Goal: Information Seeking & Learning: Check status

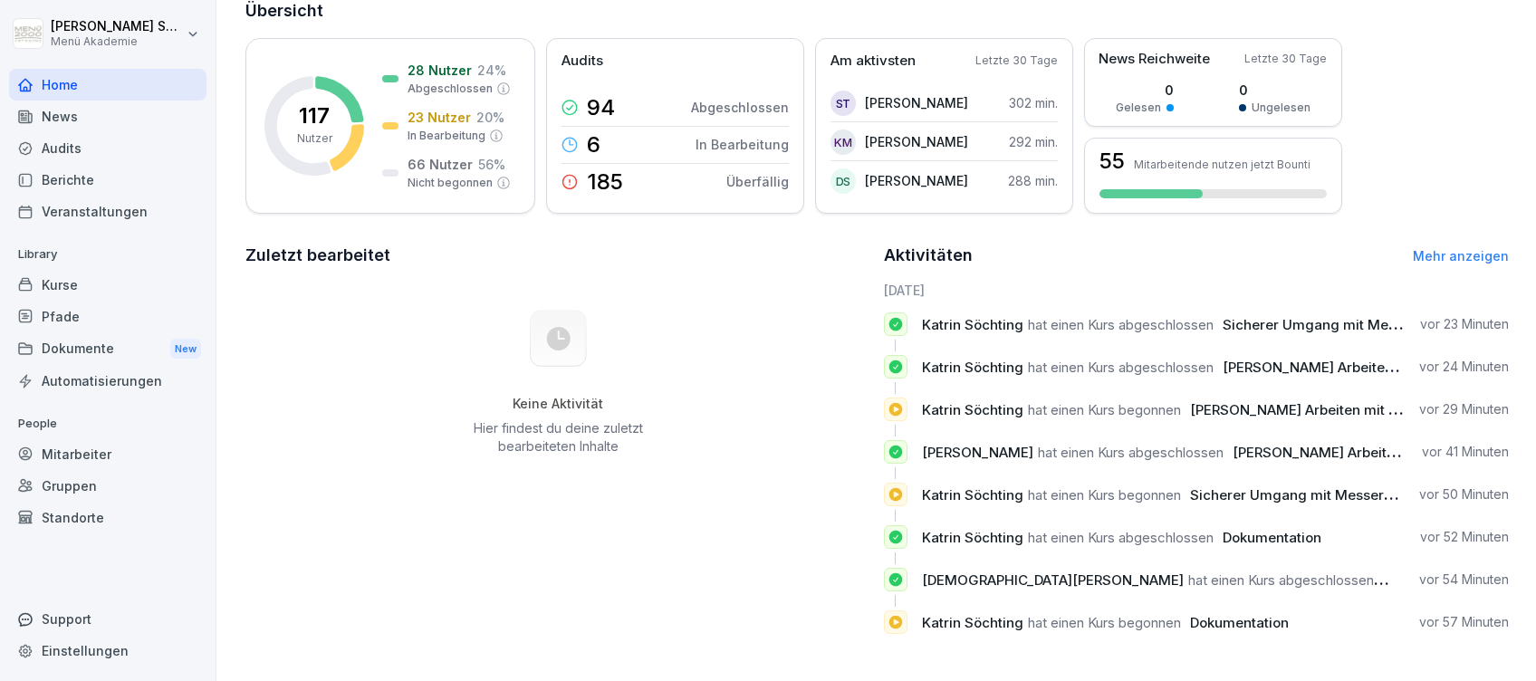
scroll to position [139, 0]
click at [1450, 248] on link "Mehr anzeigen" at bounding box center [1460, 255] width 96 height 15
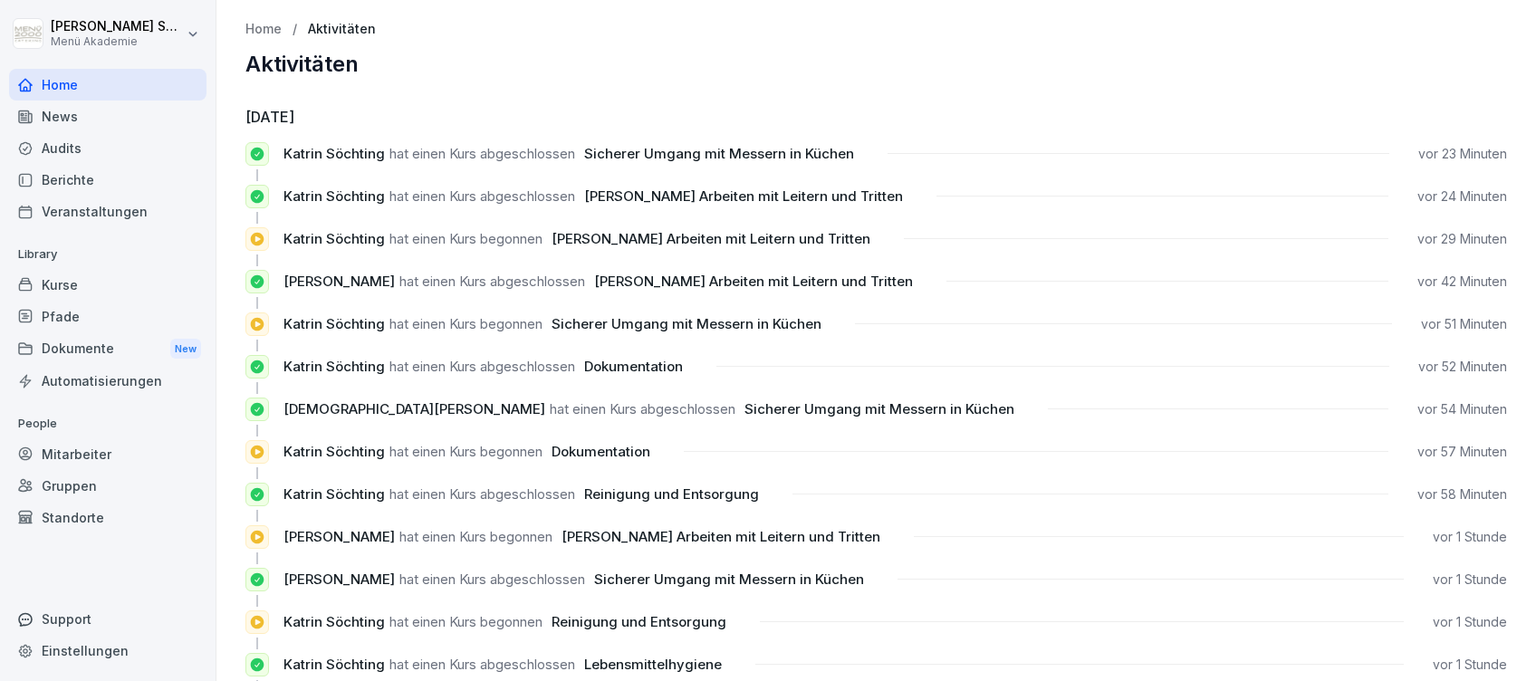
click at [55, 83] on div "Home" at bounding box center [107, 85] width 197 height 32
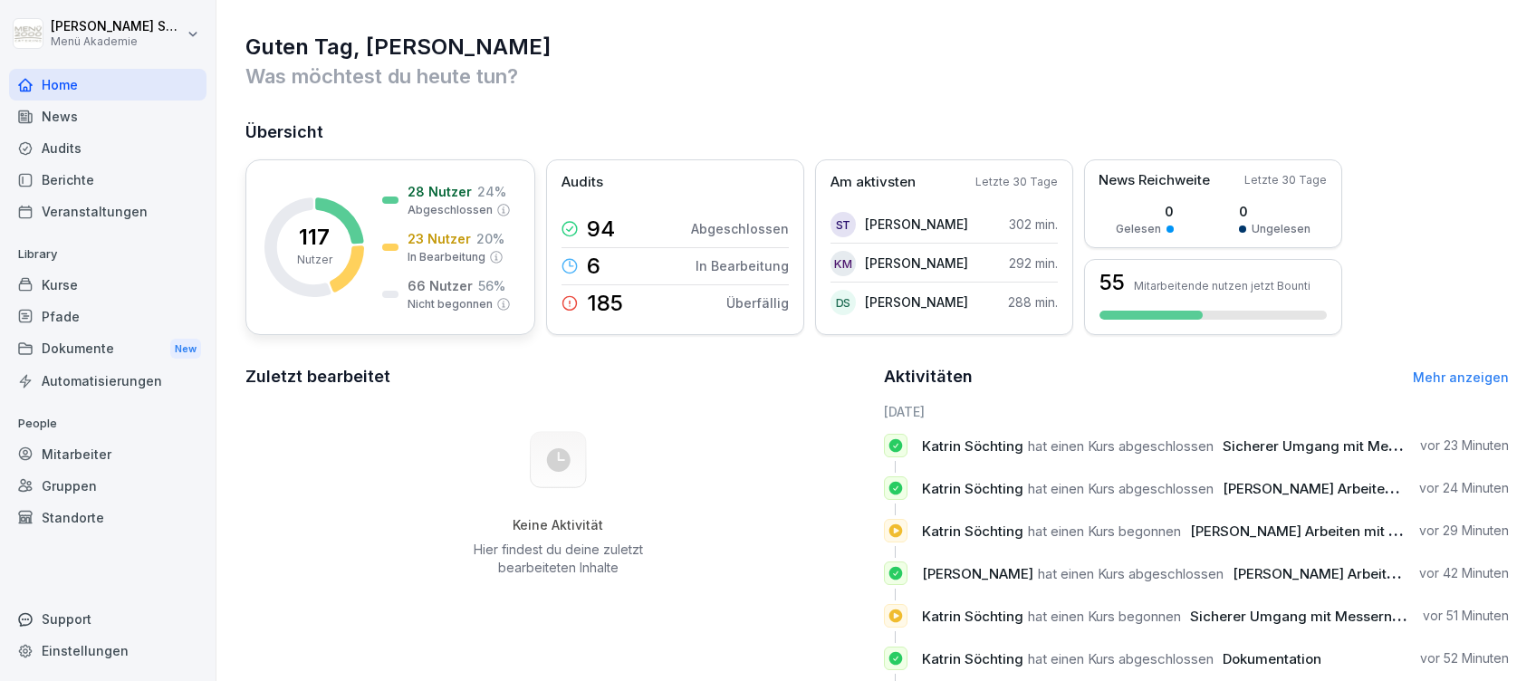
click at [416, 254] on p "In Bearbeitung" at bounding box center [446, 257] width 78 height 16
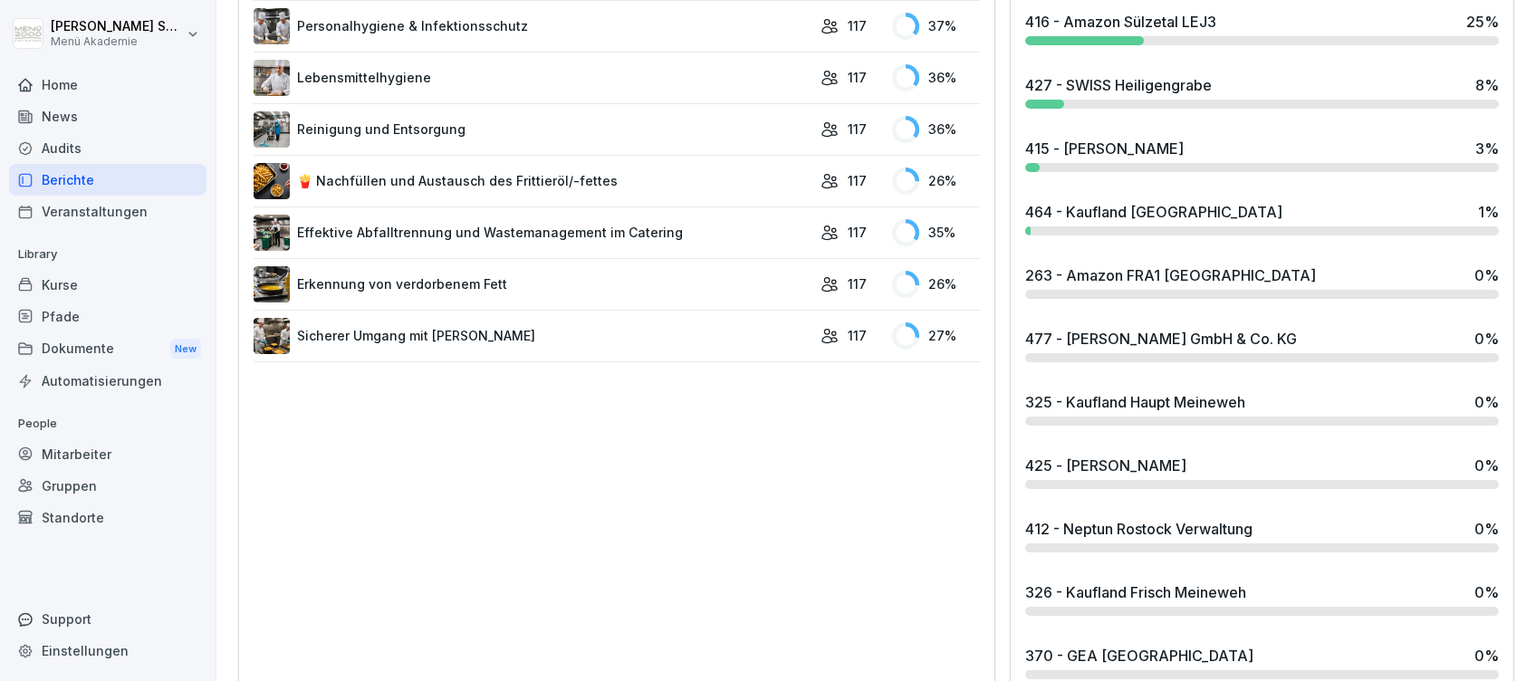
scroll to position [1043, 0]
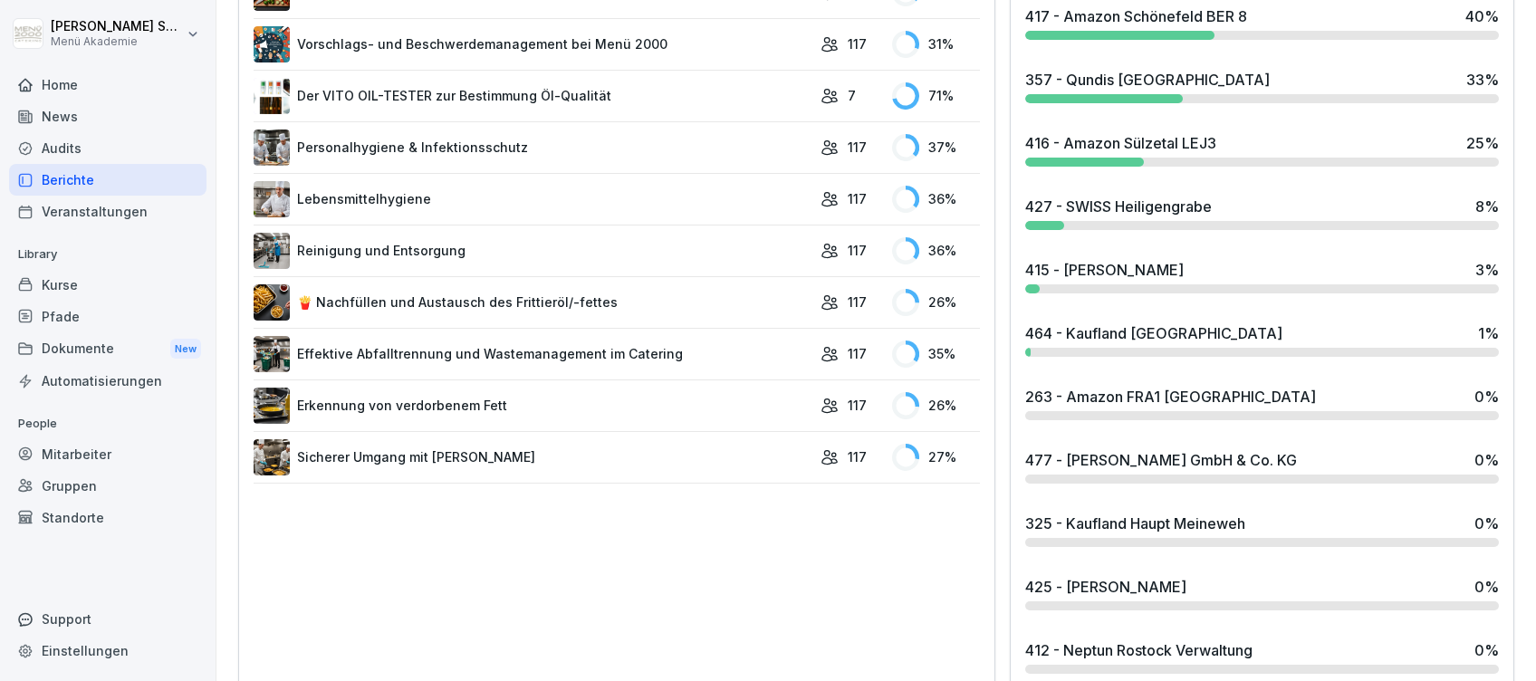
click at [1128, 208] on div "427 - SWISS Heiligengrabe" at bounding box center [1118, 207] width 187 height 22
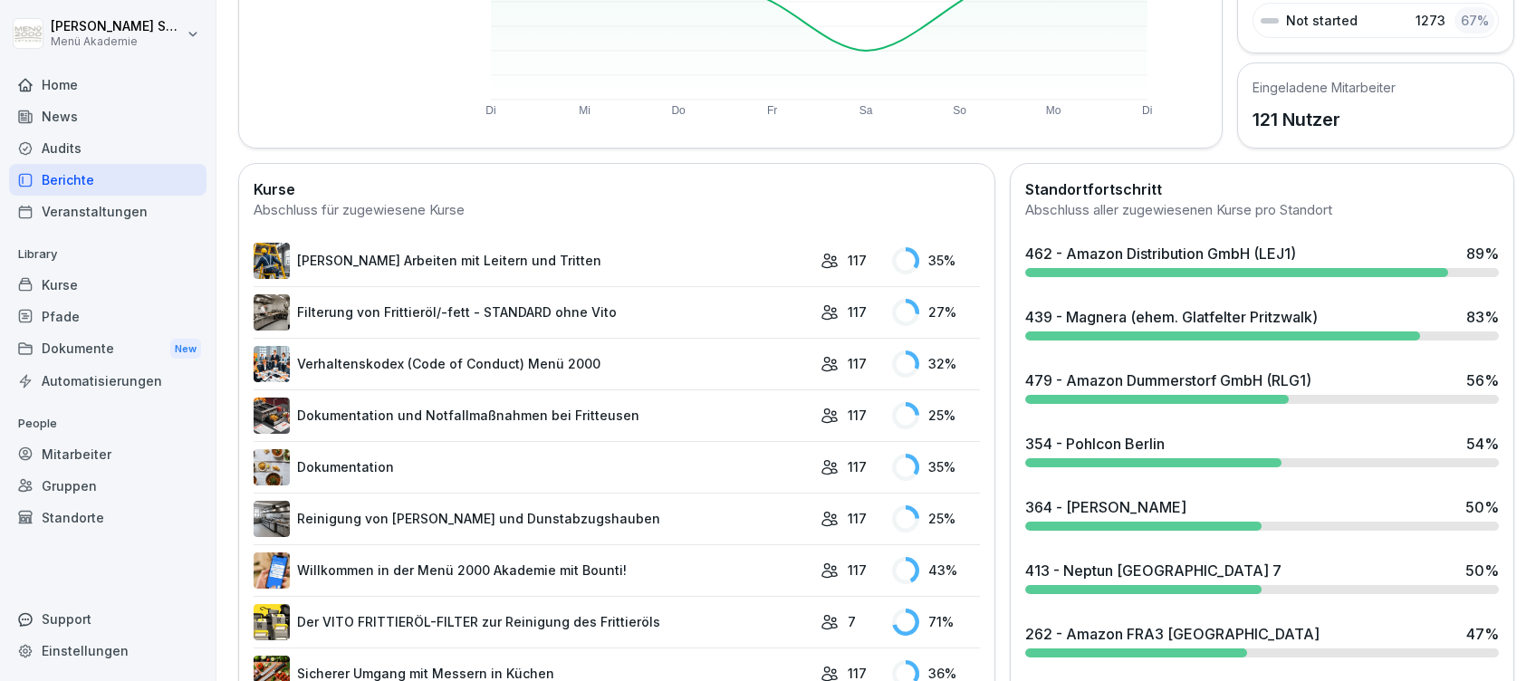
scroll to position [483, 0]
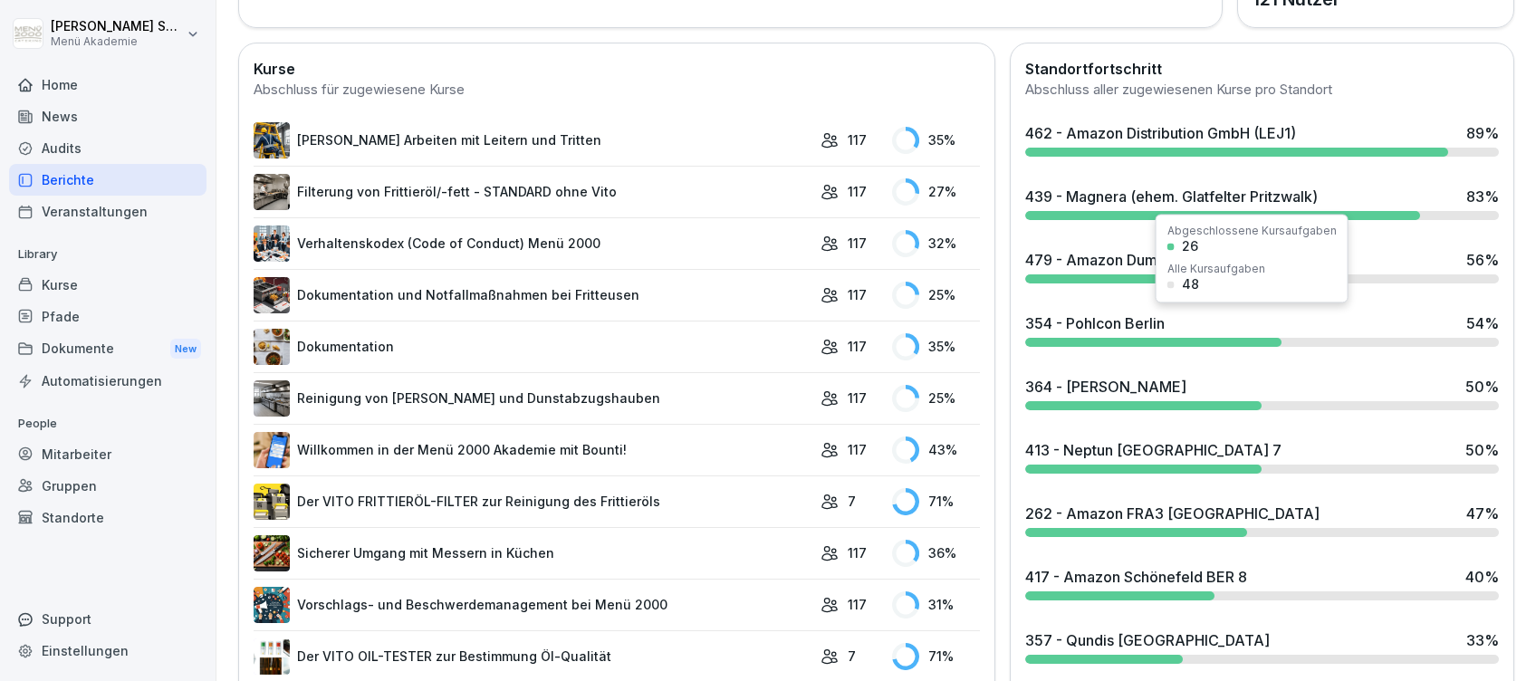
click at [1106, 323] on div "354 - Pohlcon Berlin" at bounding box center [1094, 323] width 139 height 22
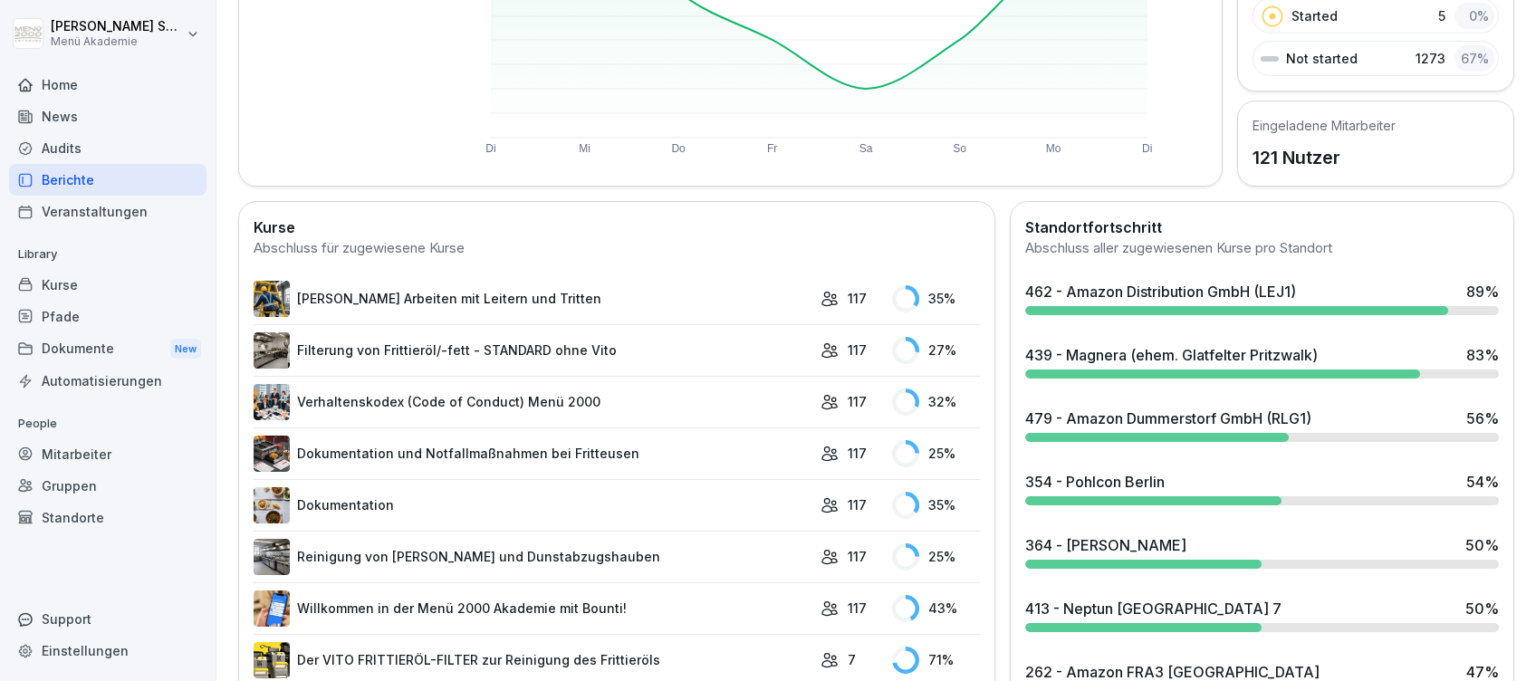
scroll to position [362, 0]
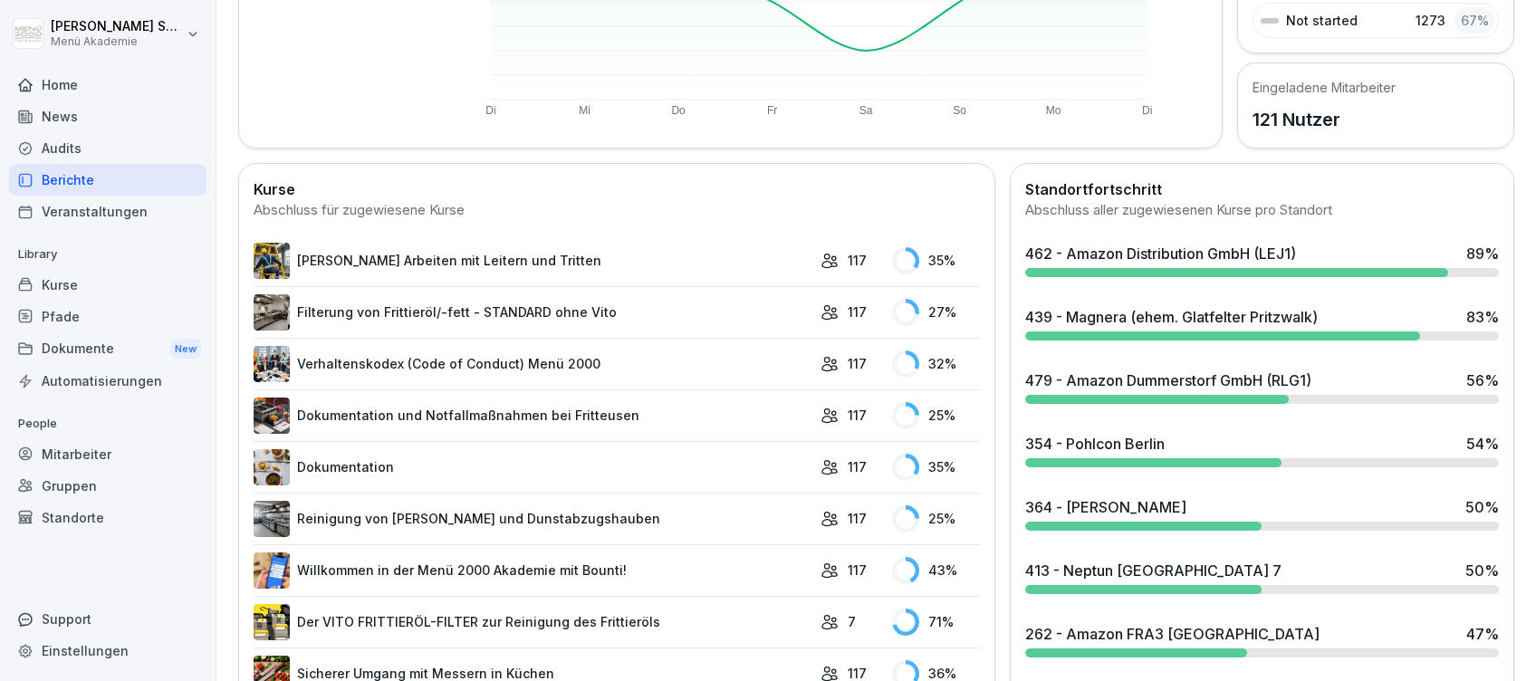
click at [1122, 378] on div "479 - Amazon Dummerstorf GmbH (RLG1)" at bounding box center [1168, 380] width 286 height 22
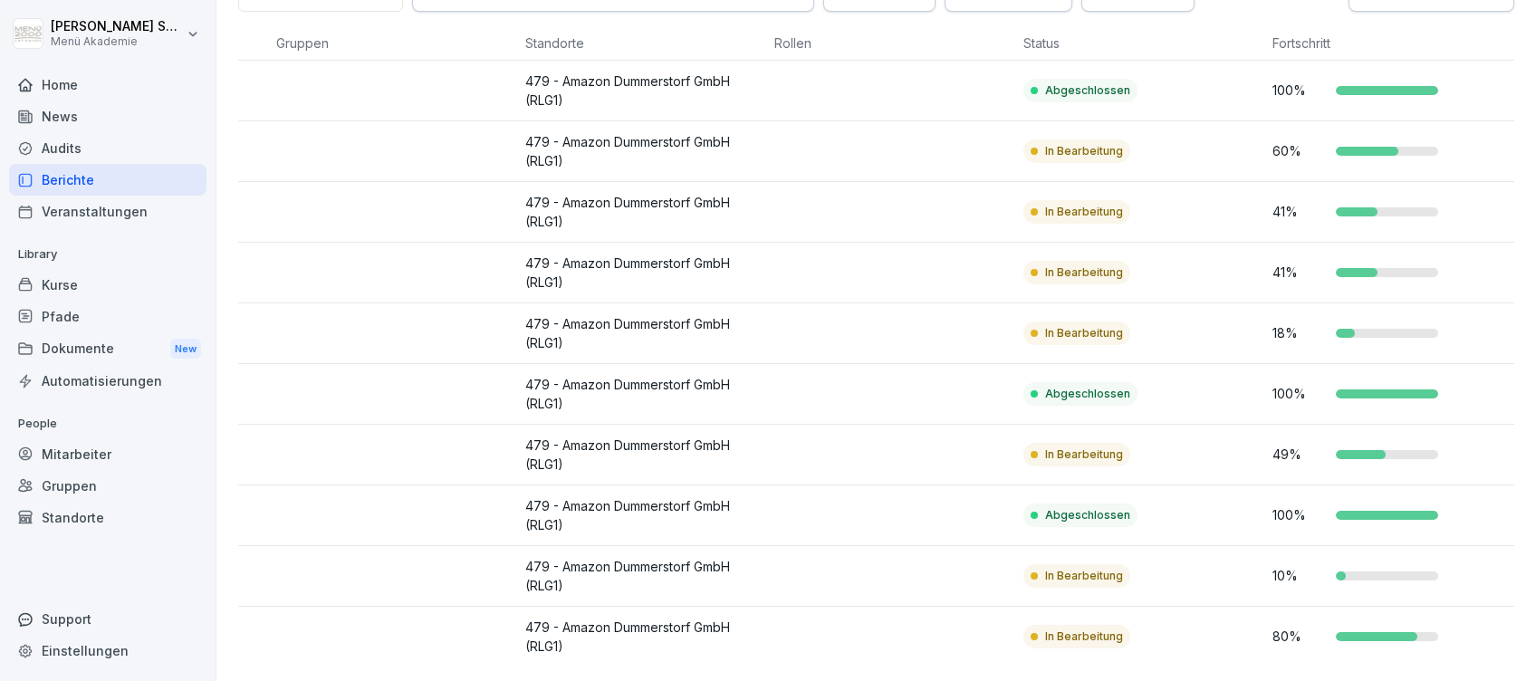
scroll to position [0, 236]
click at [1304, 629] on div "Name Gruppen Standorte Rollen Status Fortschritt AW [PERSON_NAME] 479 - Amazon …" at bounding box center [876, 346] width 1276 height 640
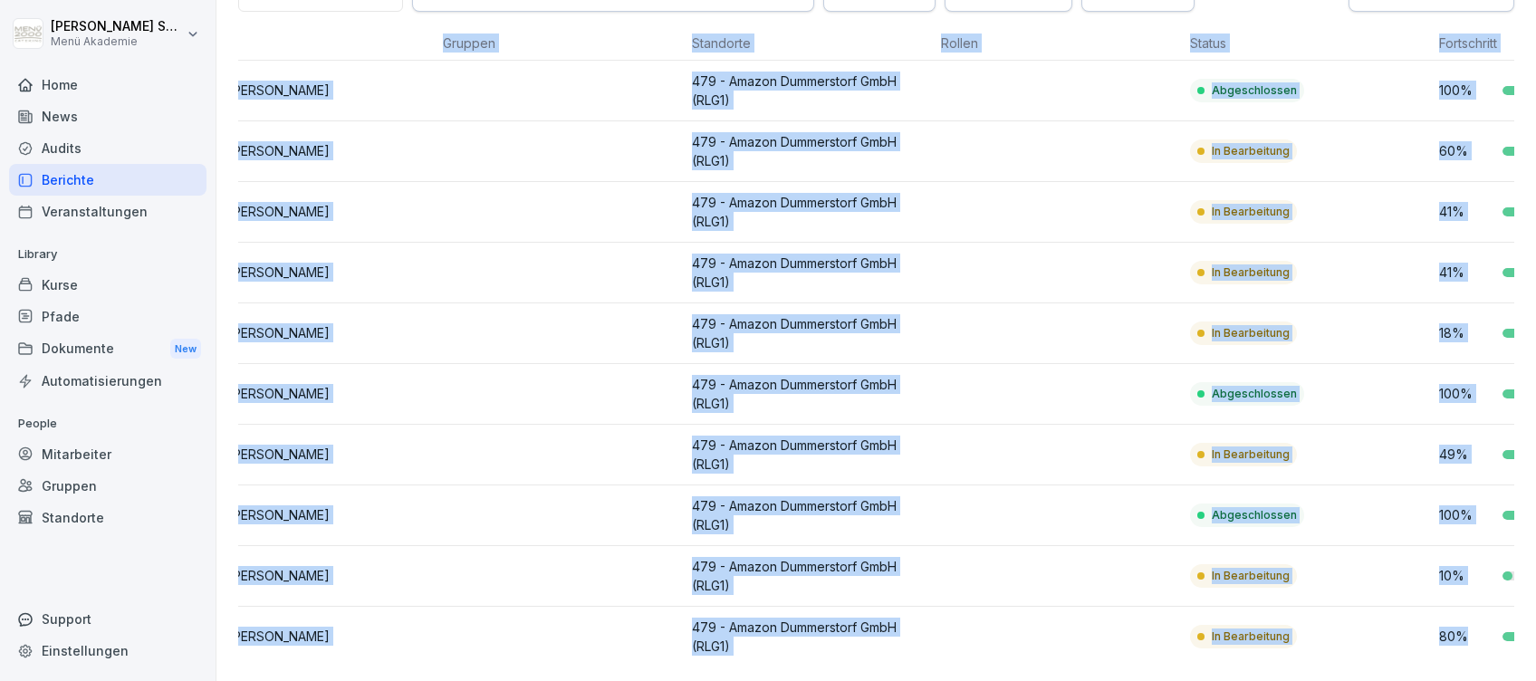
scroll to position [0, 0]
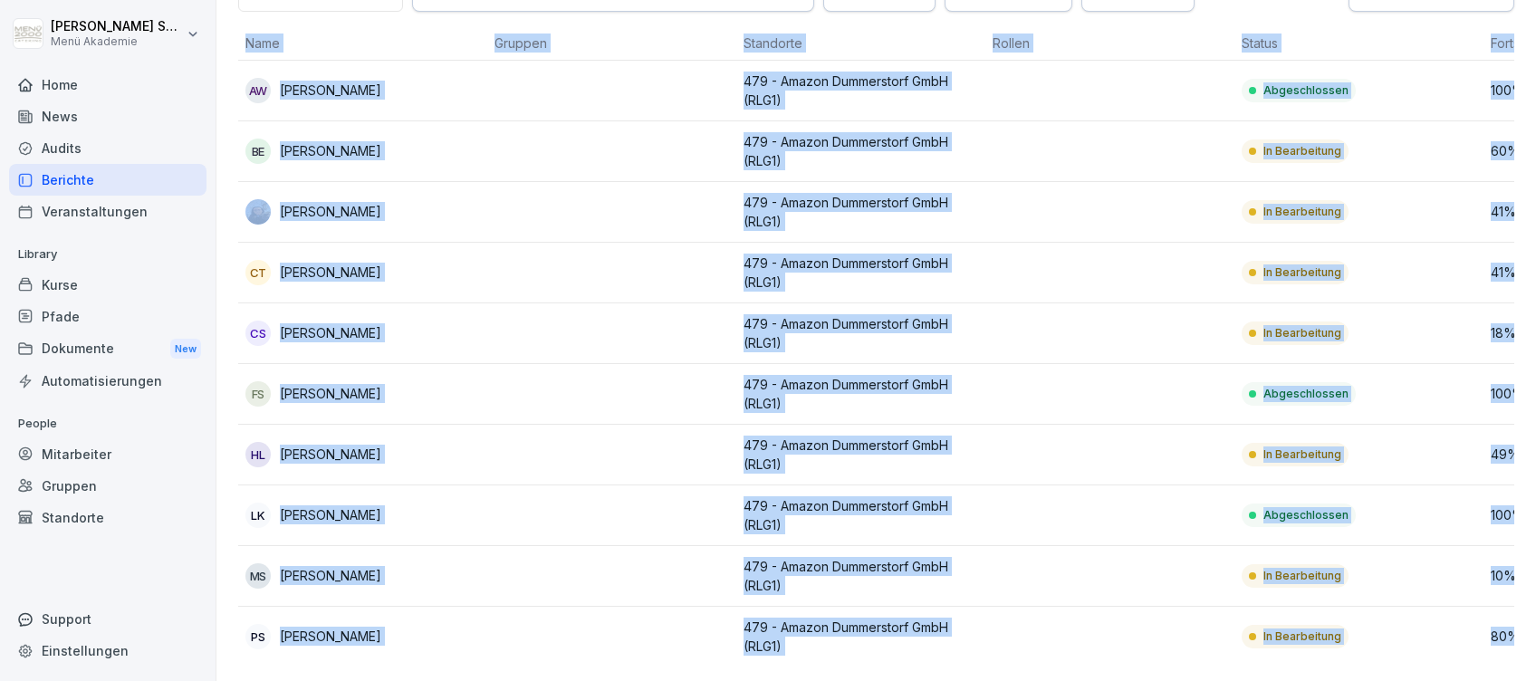
click at [63, 79] on div "Home" at bounding box center [107, 85] width 197 height 32
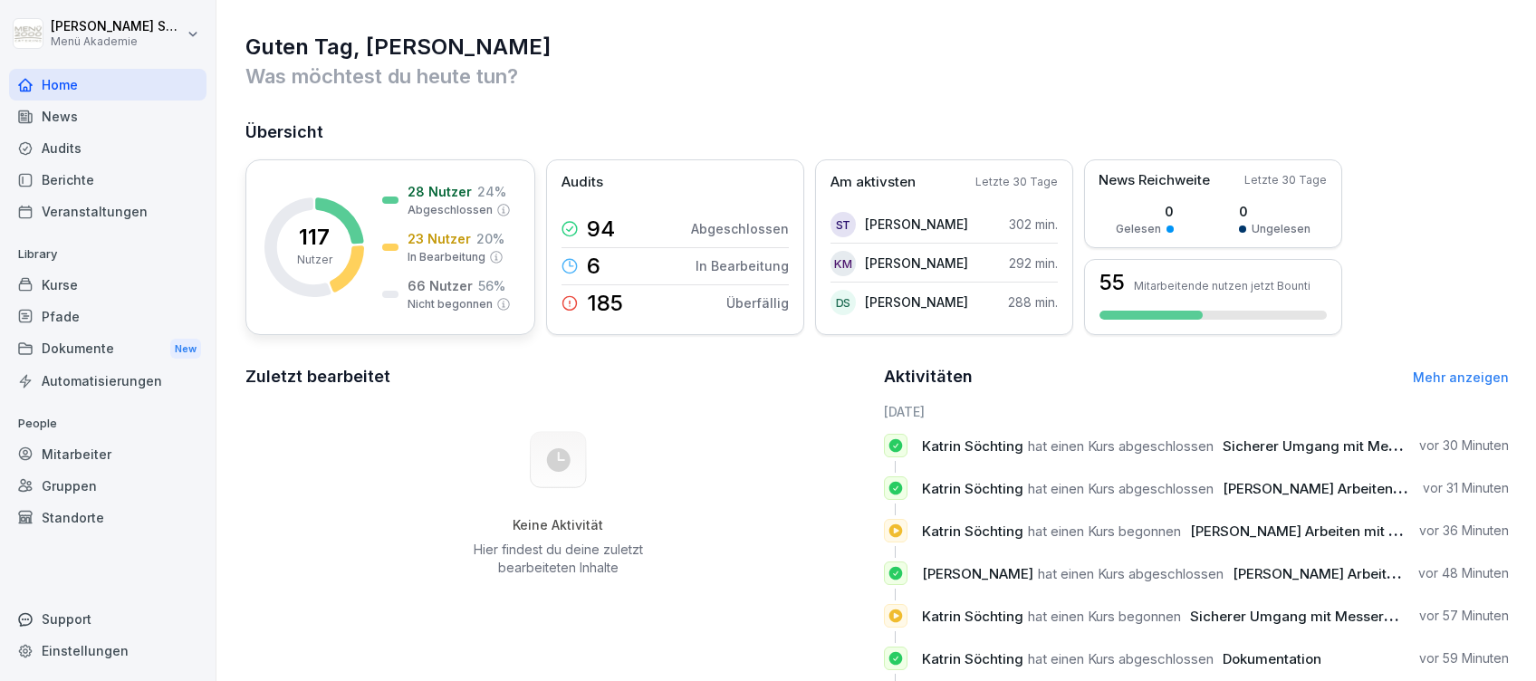
click at [383, 162] on div "117 Nutzer 28 Nutzer 24 % Abgeschlossen 23 Nutzer 20 % In Bearbeitung 66 Nutzer…" at bounding box center [390, 247] width 290 height 176
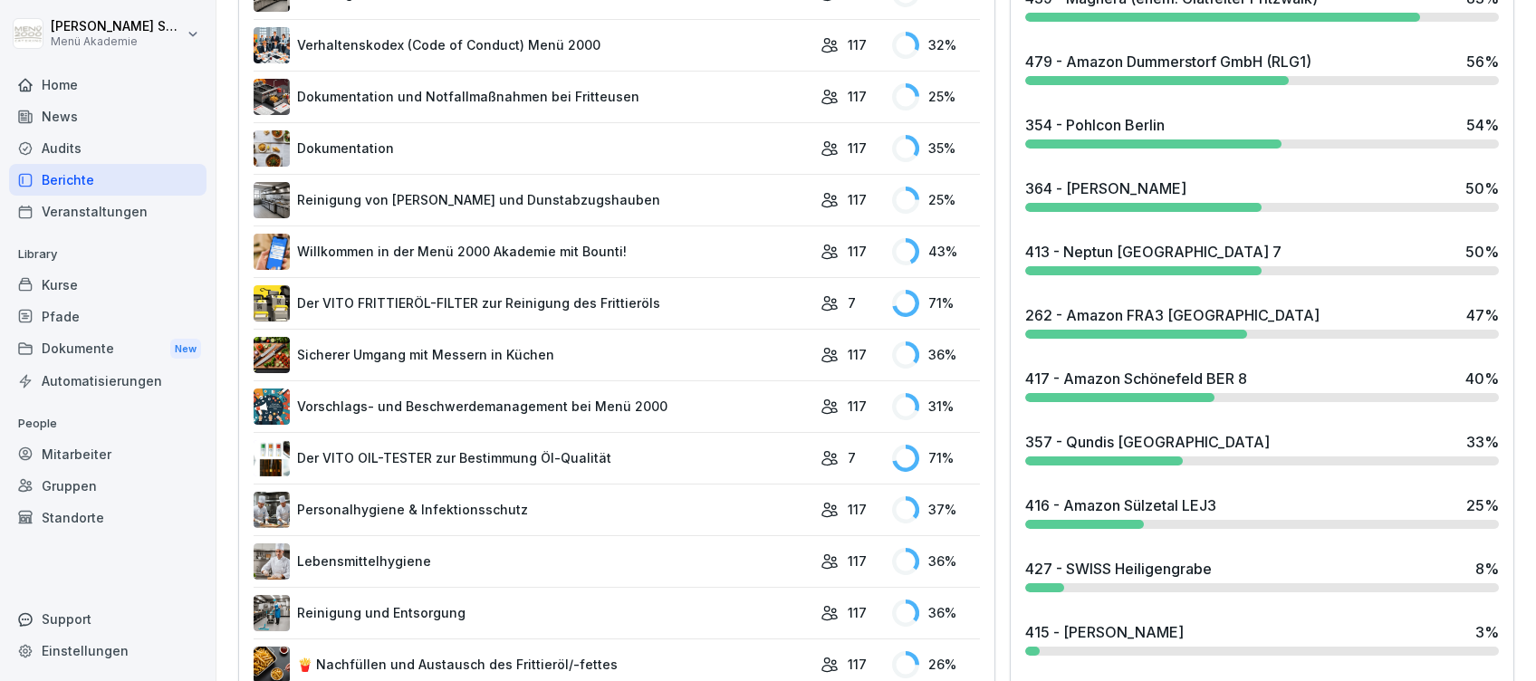
scroll to position [560, 0]
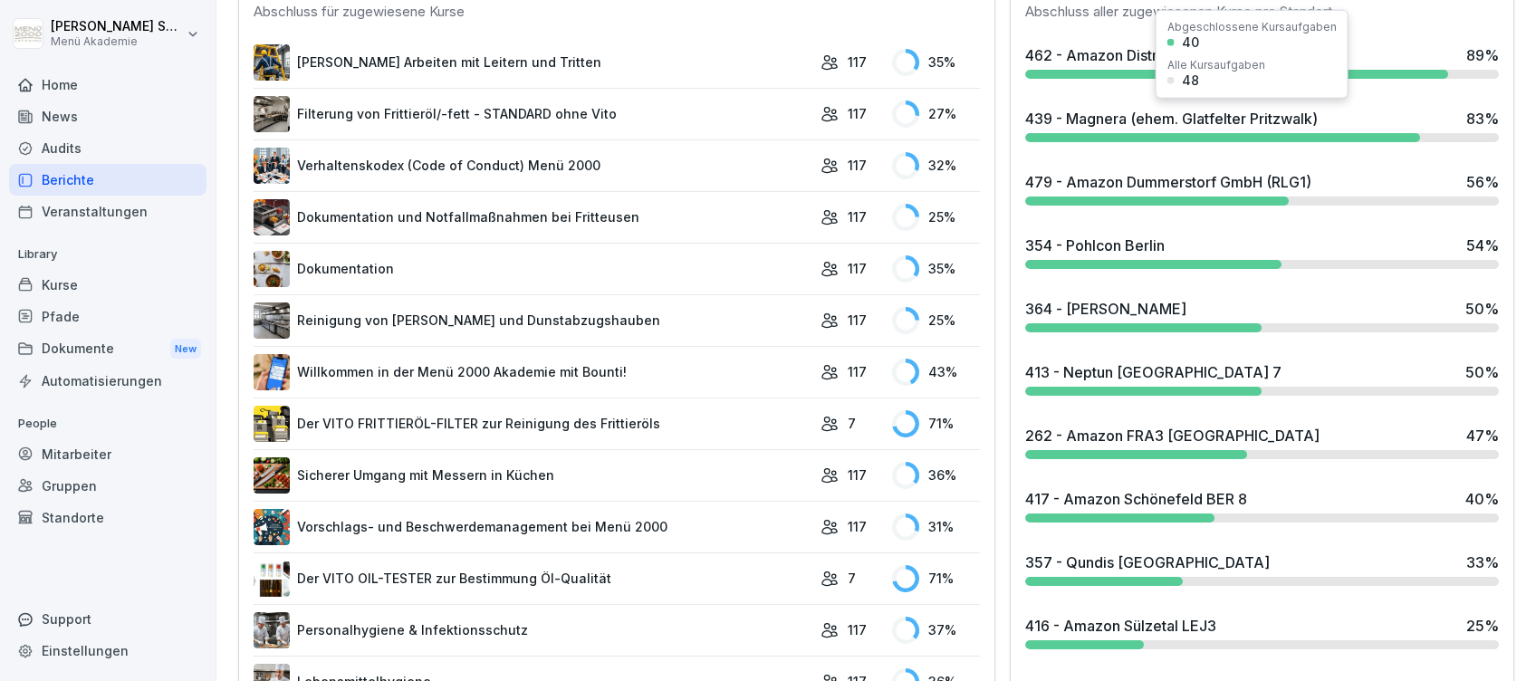
click at [1104, 123] on div "439 - Magnera (ehem. Glatfelter Pritzwalk)" at bounding box center [1171, 119] width 292 height 22
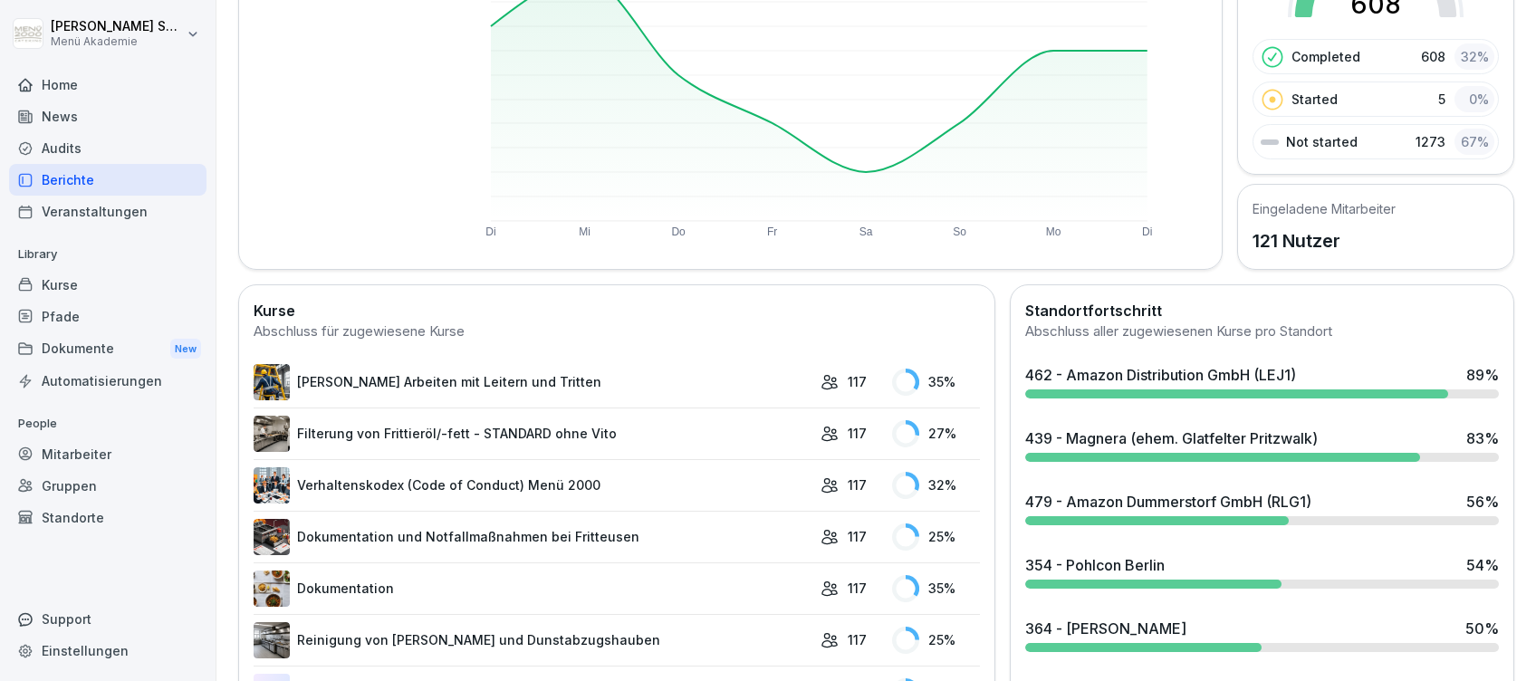
scroll to position [362, 0]
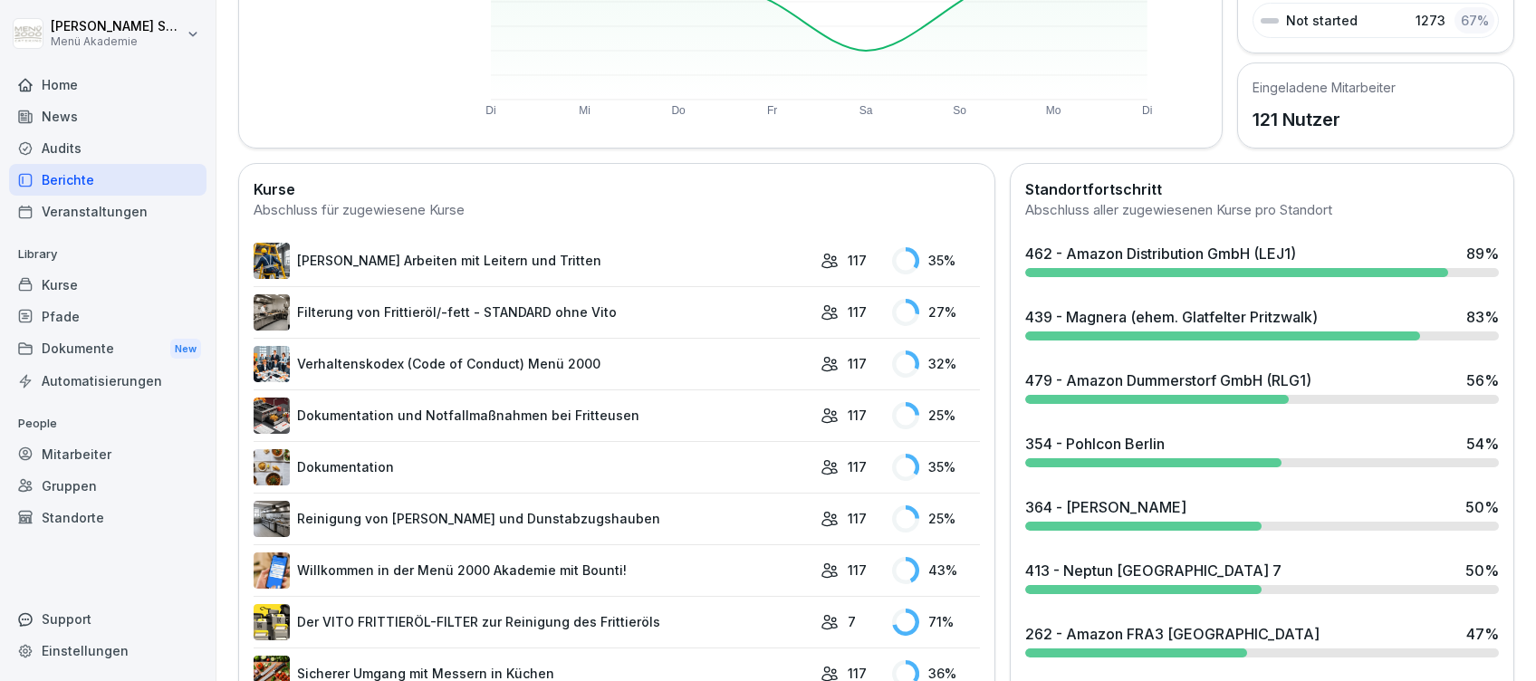
click at [1169, 507] on div "364 - [PERSON_NAME] 50 %" at bounding box center [1262, 507] width 474 height 22
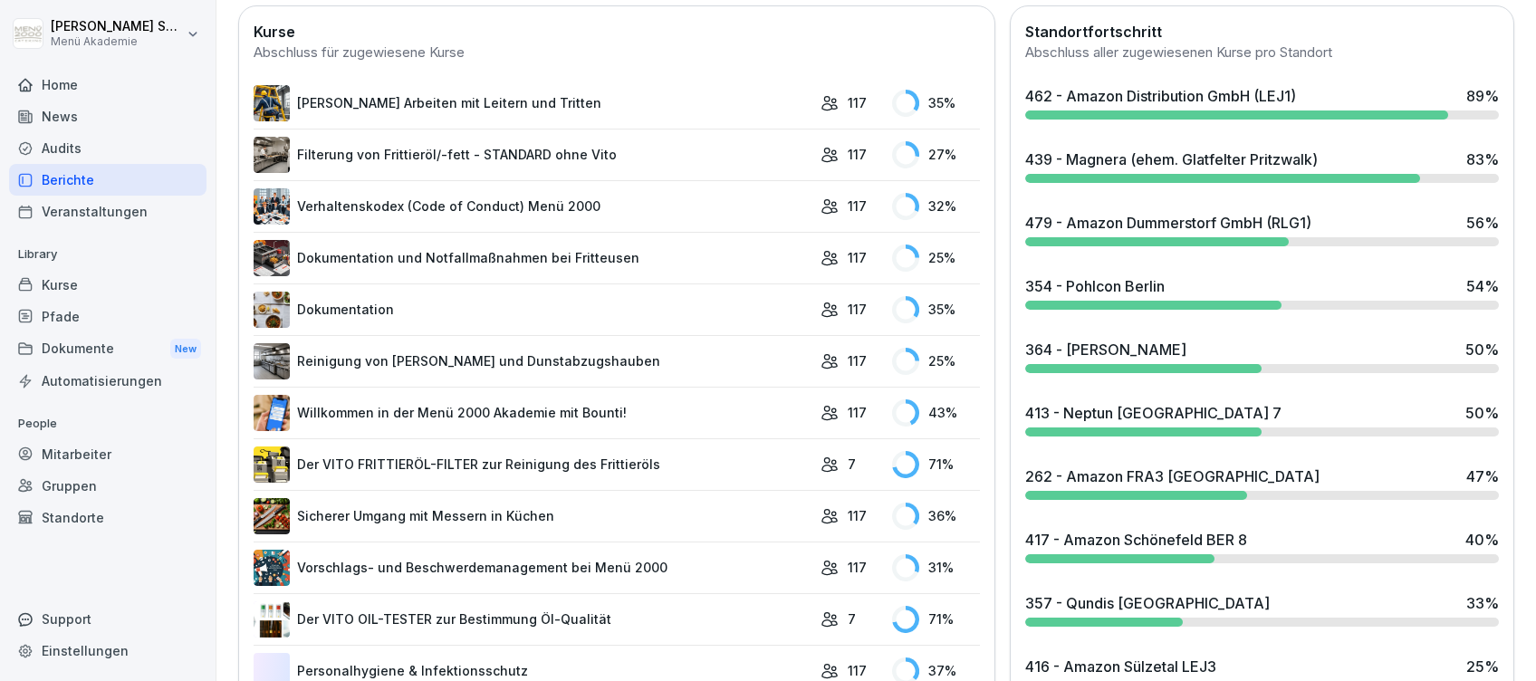
scroll to position [603, 0]
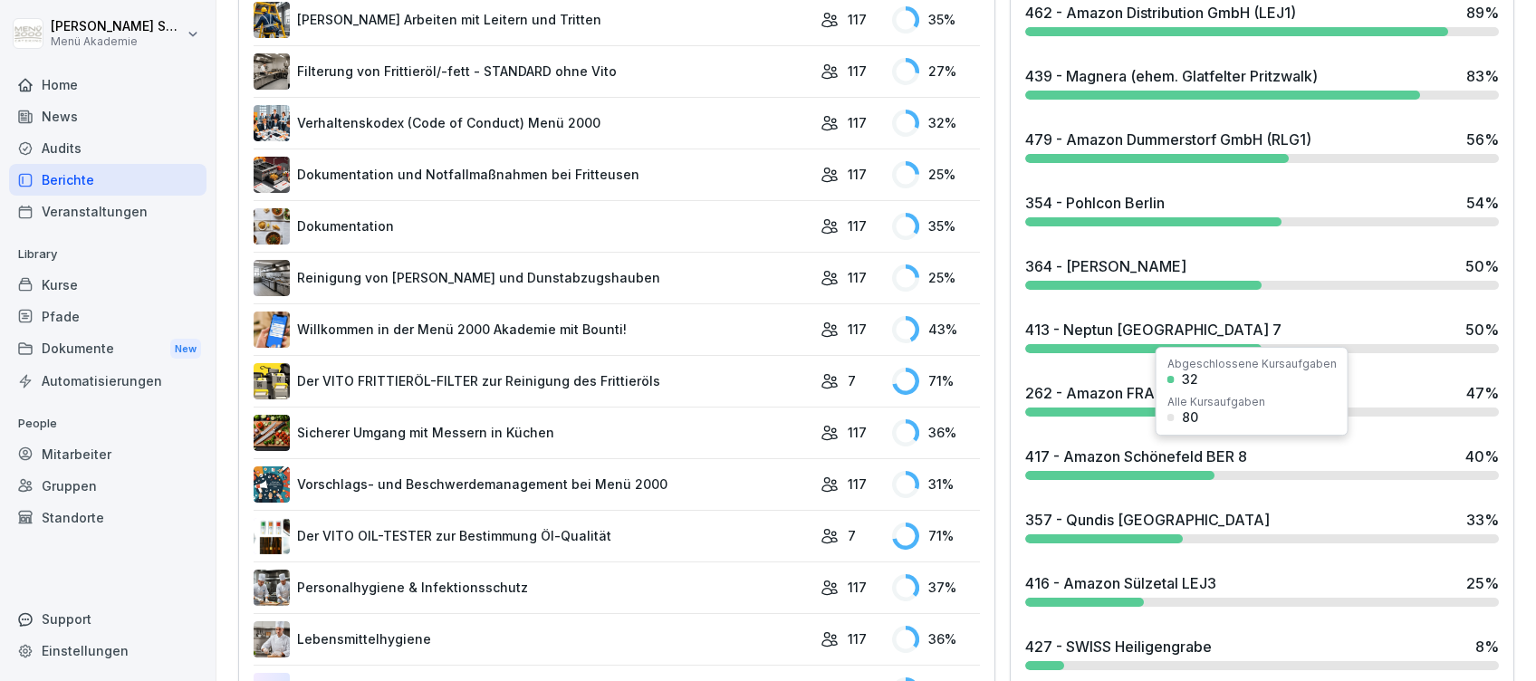
click at [1136, 463] on div "417 - Amazon Schönefeld BER 8" at bounding box center [1136, 456] width 222 height 22
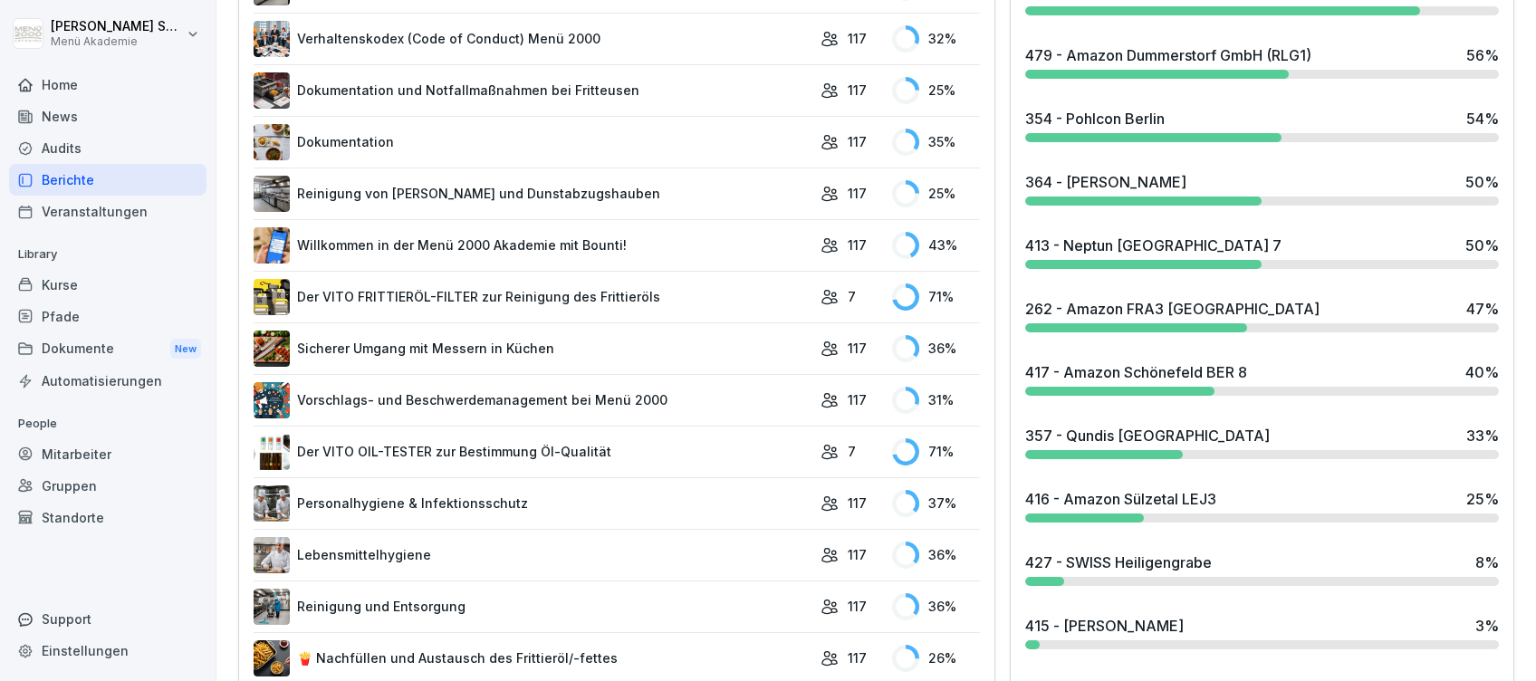
scroll to position [724, 0]
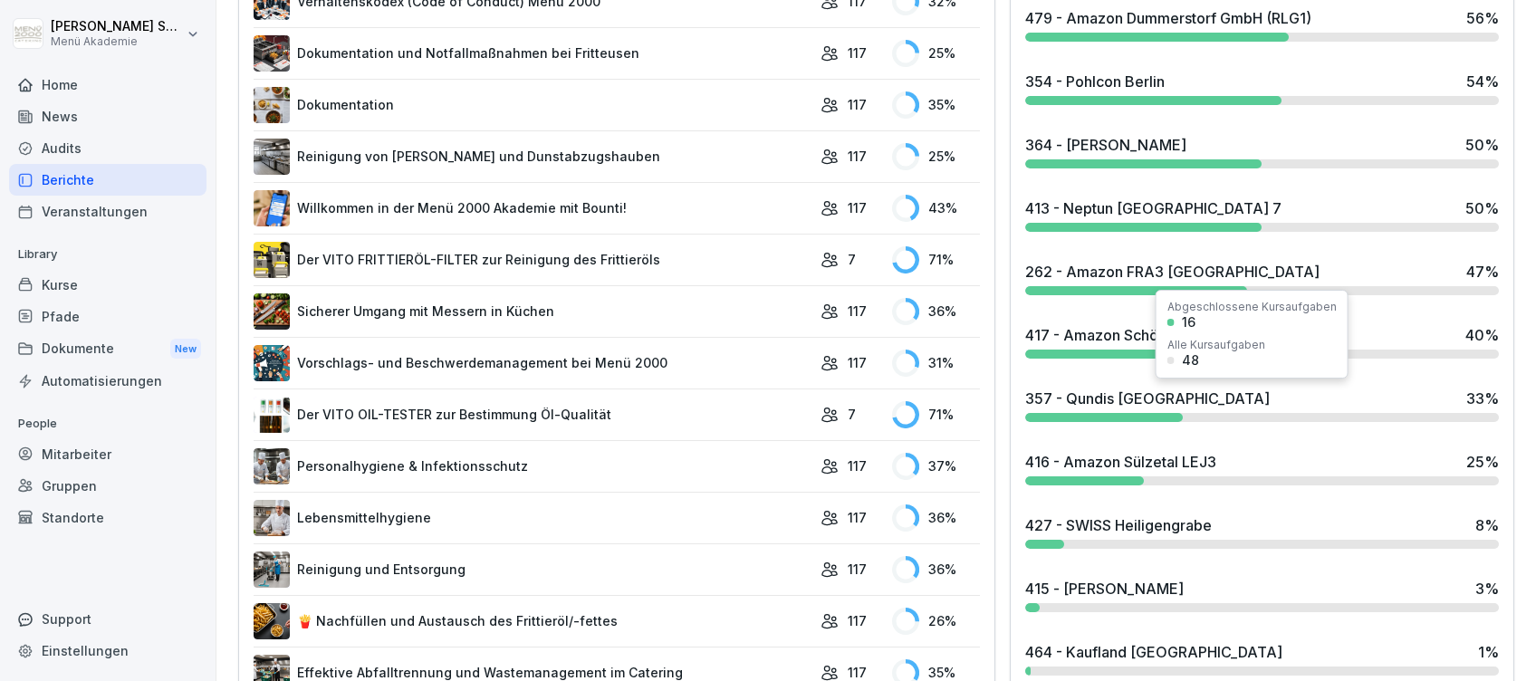
click at [1130, 398] on div "357 - Qundis [GEOGRAPHIC_DATA]" at bounding box center [1147, 399] width 244 height 22
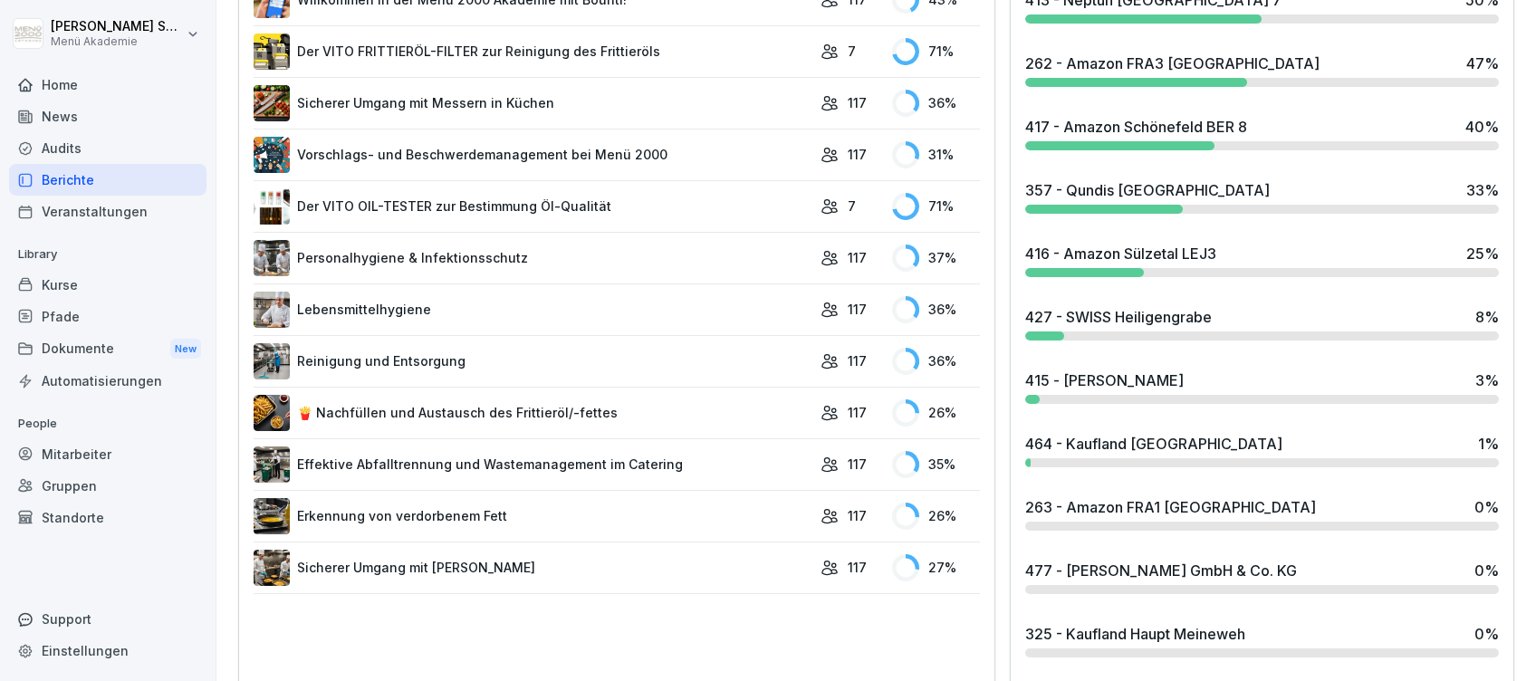
scroll to position [965, 0]
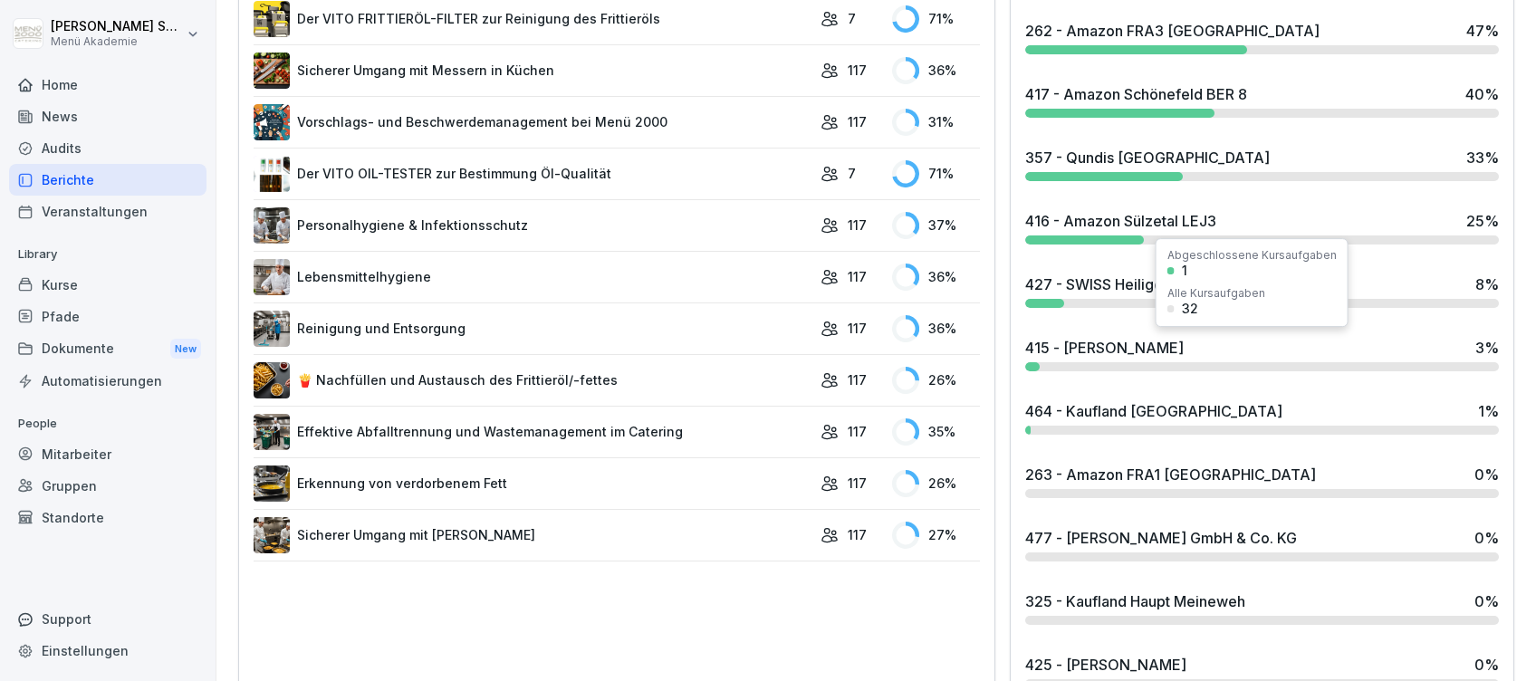
click at [1116, 357] on div "415 - [PERSON_NAME] 3 %" at bounding box center [1262, 354] width 488 height 49
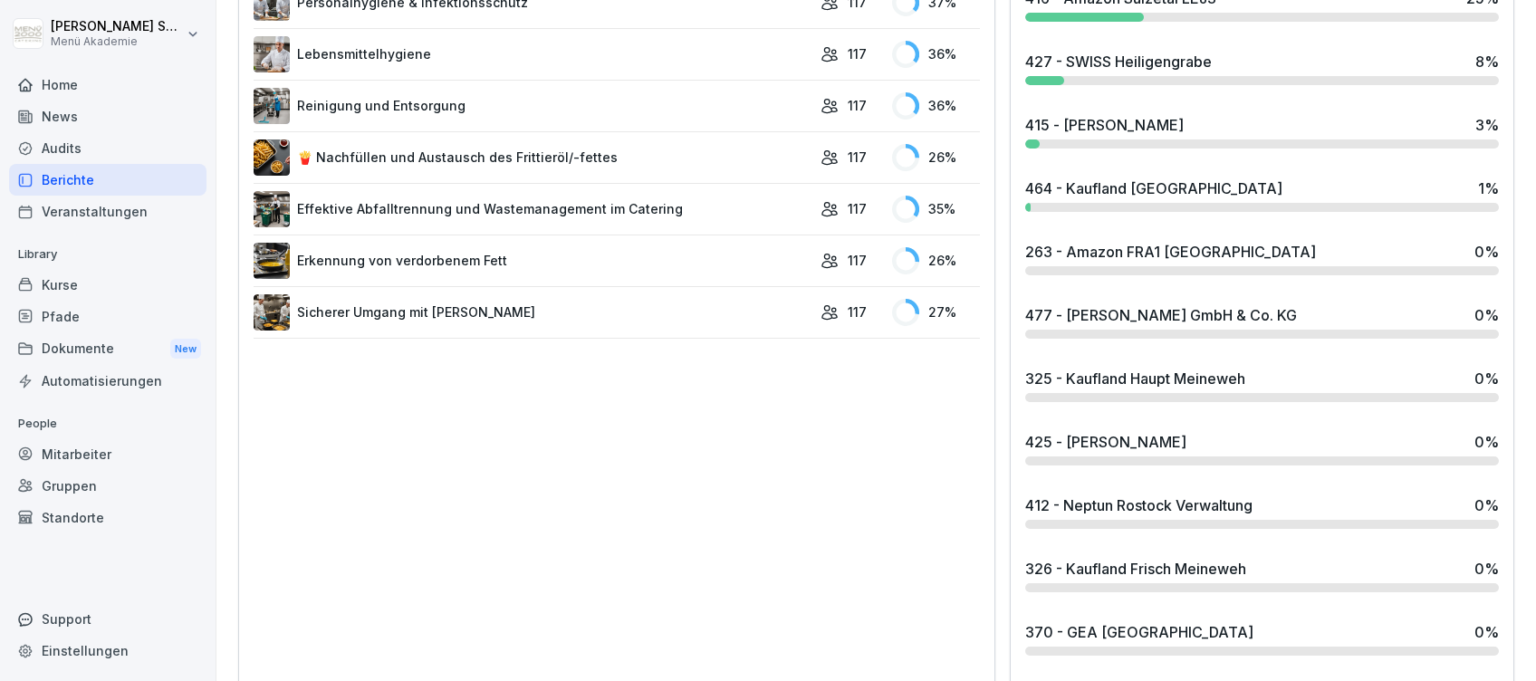
scroll to position [1207, 0]
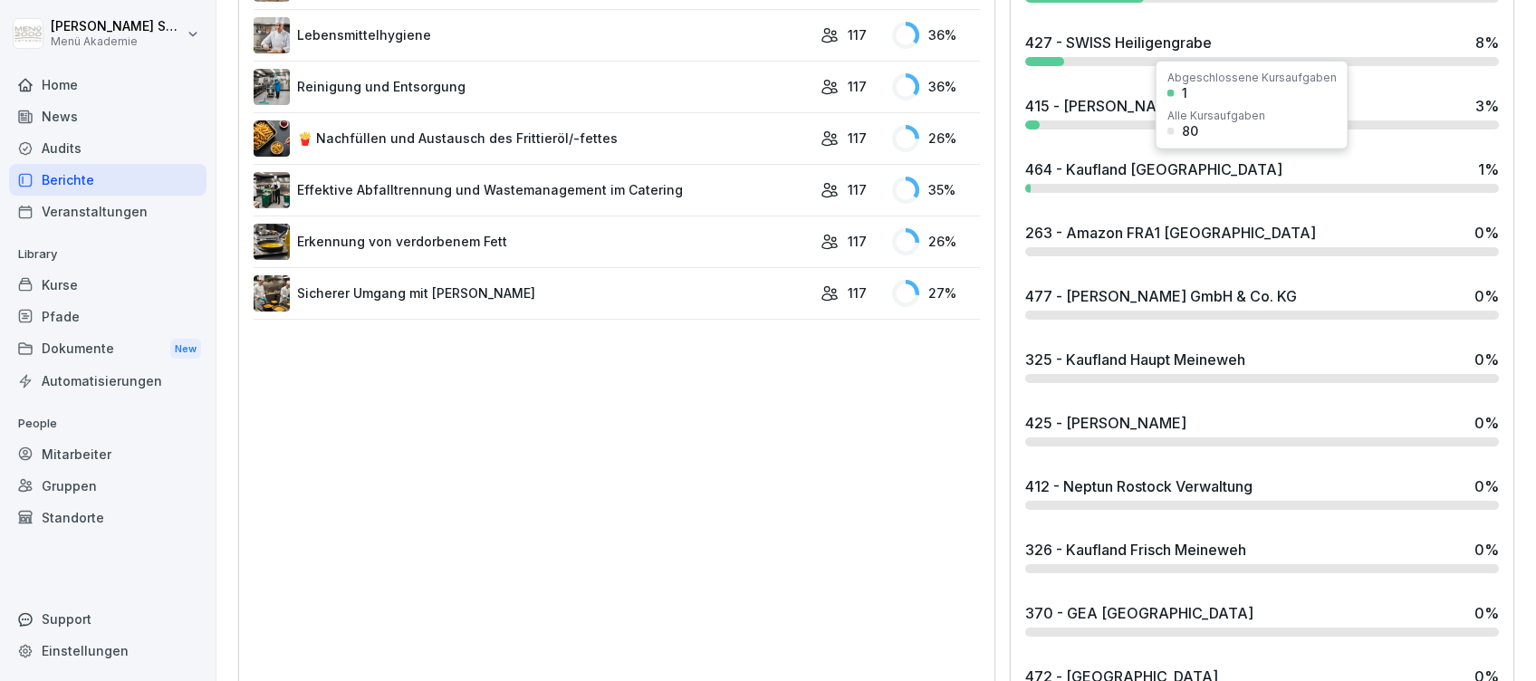
click at [1089, 168] on div "464 - Kaufland [GEOGRAPHIC_DATA]" at bounding box center [1153, 169] width 257 height 22
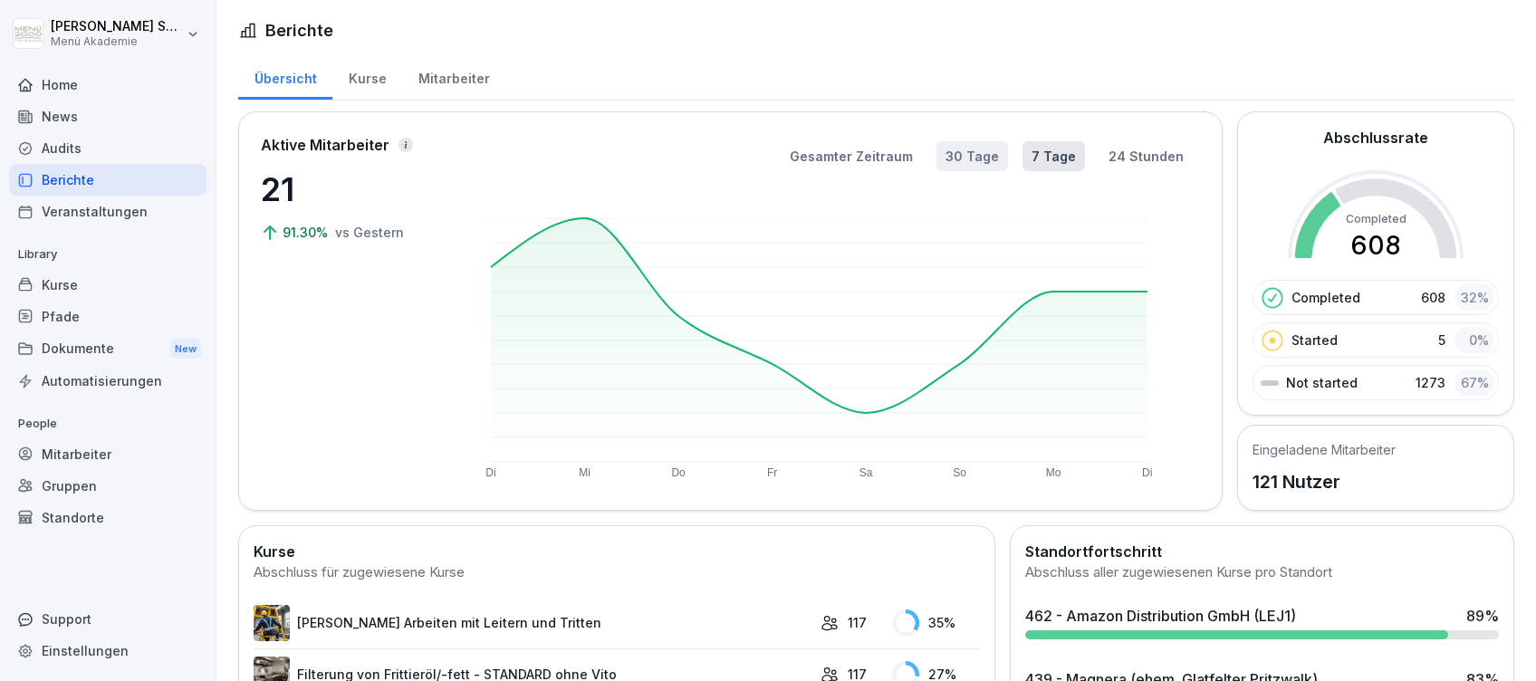
click at [964, 149] on button "30 Tage" at bounding box center [972, 156] width 72 height 30
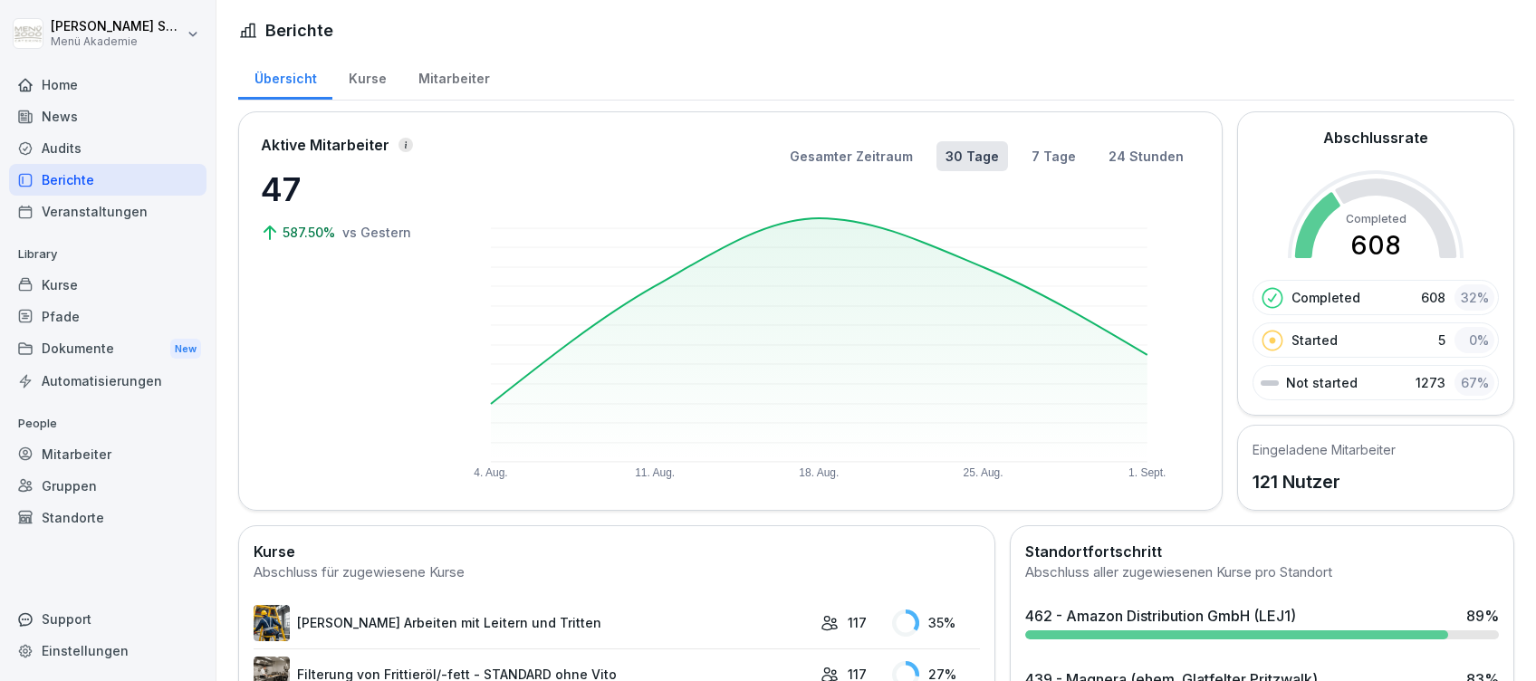
click at [440, 73] on div "Mitarbeiter" at bounding box center [453, 76] width 103 height 46
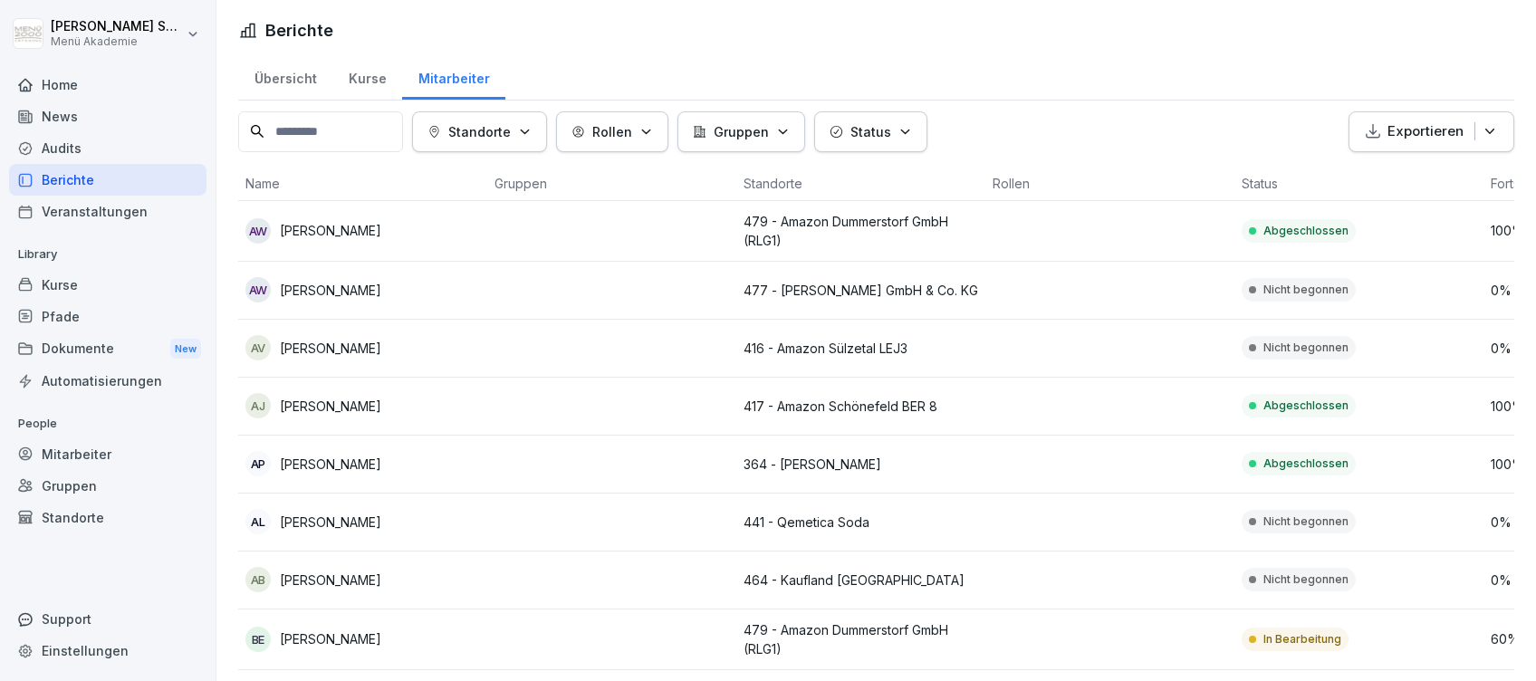
click at [58, 77] on div "Home" at bounding box center [107, 85] width 197 height 32
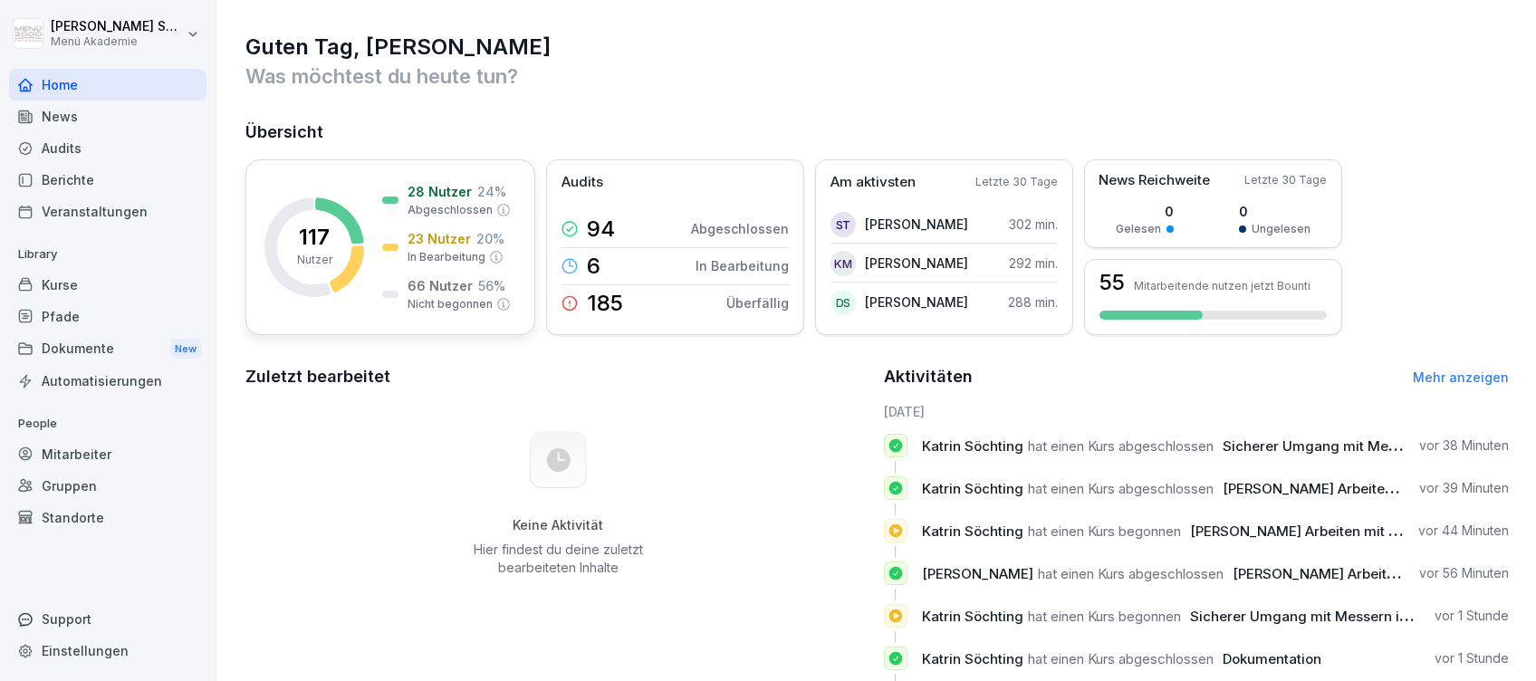
click at [412, 212] on p "Abgeschlossen" at bounding box center [449, 210] width 85 height 16
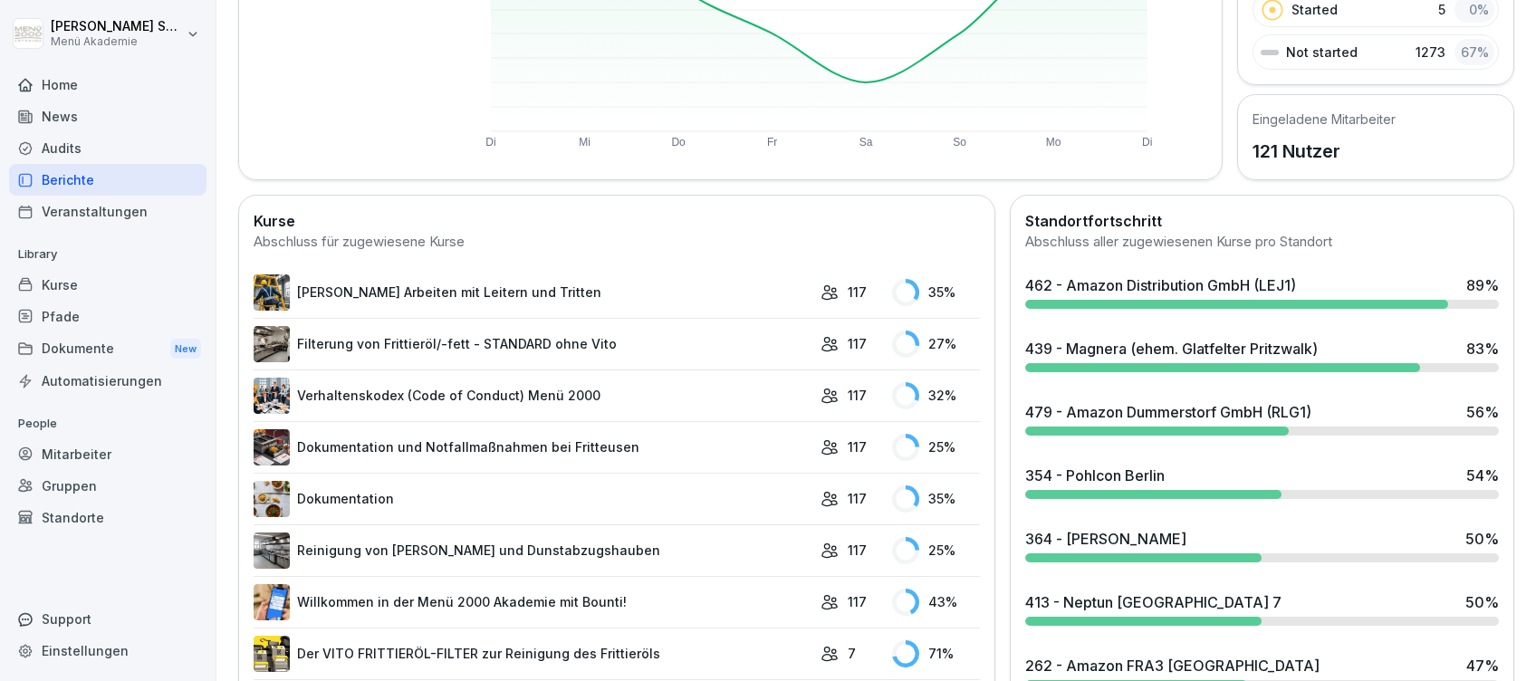
scroll to position [319, 0]
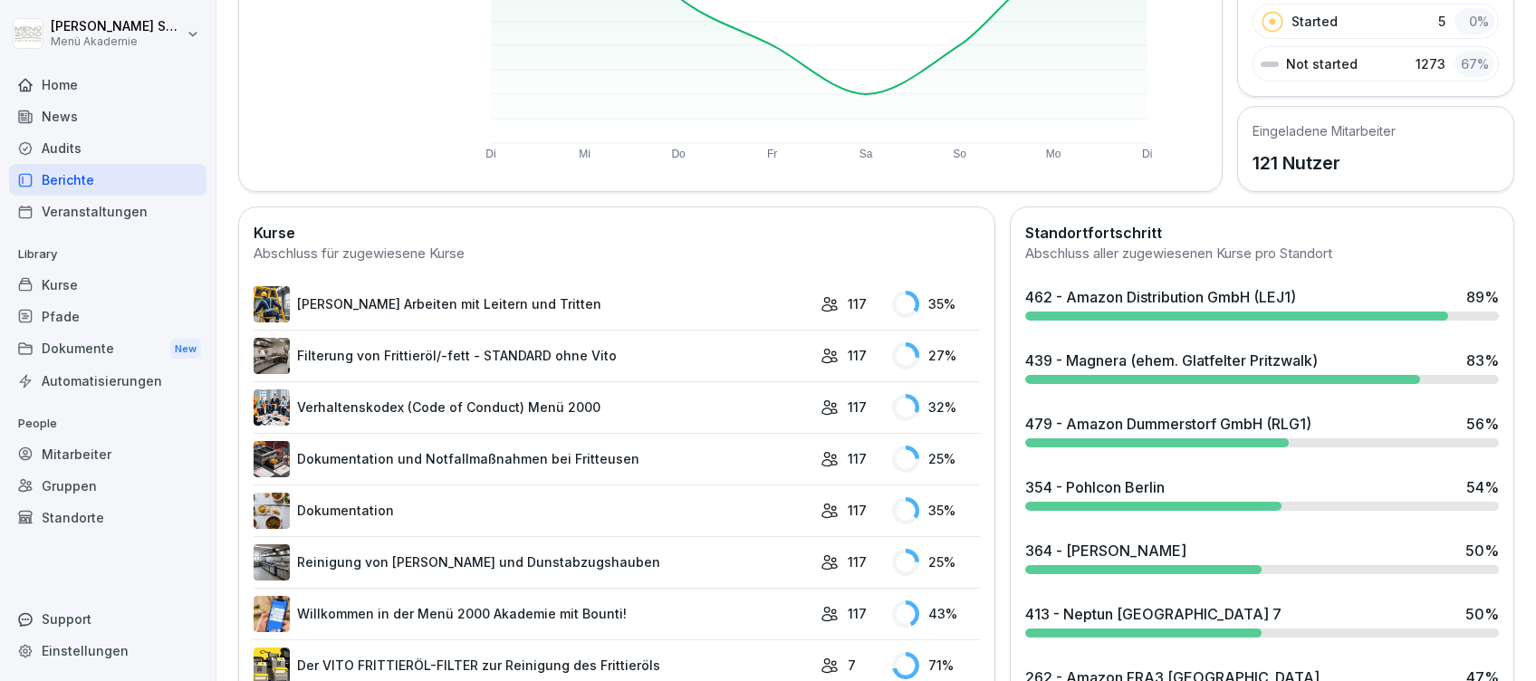
click at [1136, 305] on div "462 - Amazon Distribution GmbH (LEJ1) 89 %" at bounding box center [1262, 303] width 488 height 49
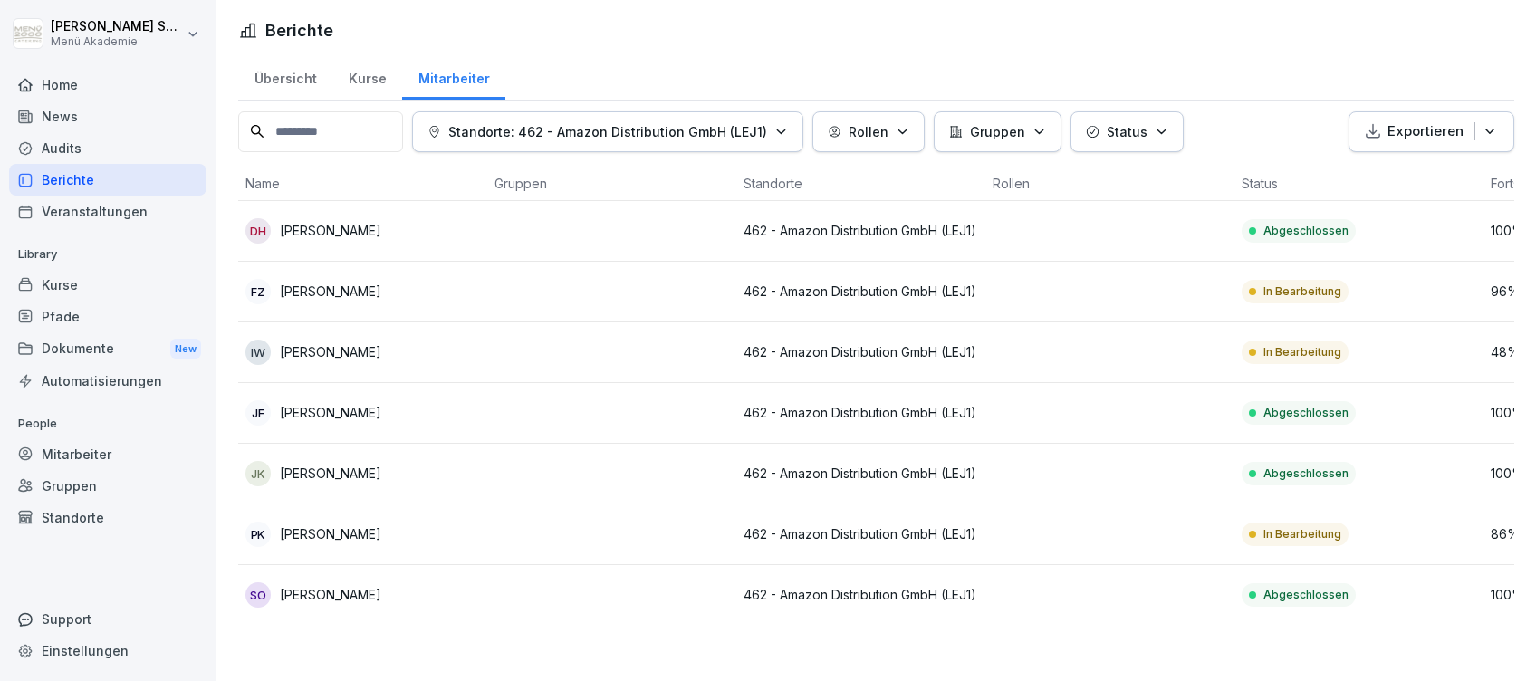
scroll to position [0, 13]
